Goal: Find specific page/section: Find specific page/section

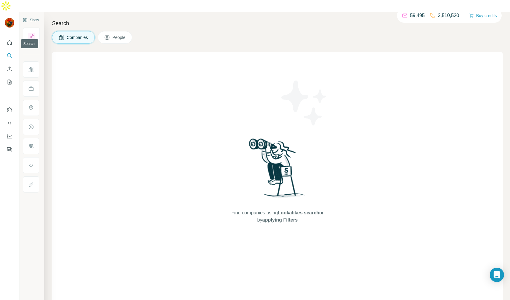
click at [9, 53] on icon "Search" at bounding box center [10, 56] width 6 height 6
click at [10, 53] on icon "Search" at bounding box center [10, 56] width 6 height 6
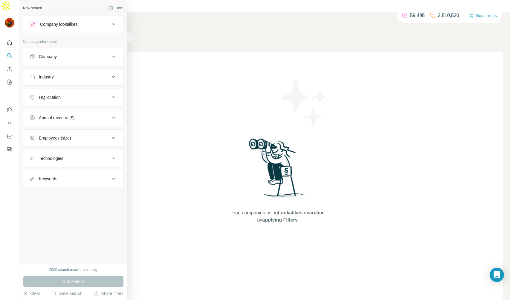
click at [62, 57] on div "Company" at bounding box center [69, 57] width 81 height 6
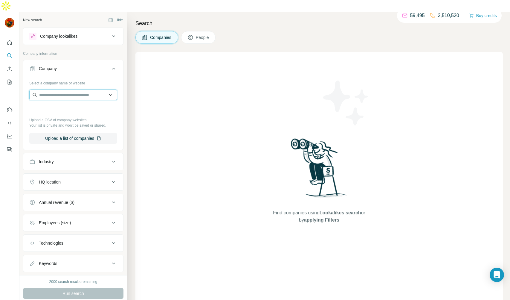
click at [68, 89] on input "text" at bounding box center [73, 94] width 88 height 11
